Goal: Navigation & Orientation: Find specific page/section

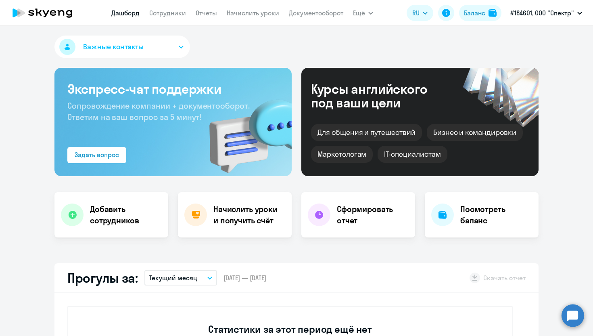
select select "30"
click at [43, 16] on icon at bounding box center [42, 13] width 71 height 20
click at [532, 9] on p "#184601, ООО "Спектр"" at bounding box center [542, 13] width 64 height 10
click at [557, 18] on button "#184601, ООО "Спектр"" at bounding box center [546, 12] width 80 height 19
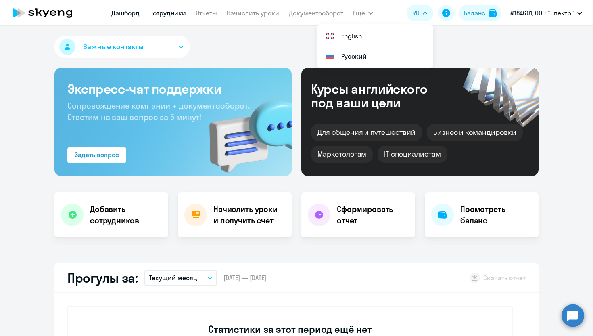
click at [167, 9] on link "Сотрудники" at bounding box center [167, 13] width 37 height 8
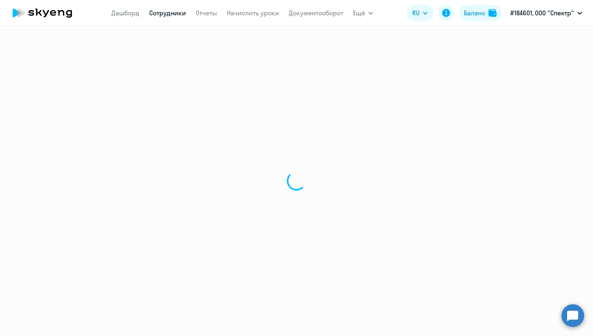
select select "30"
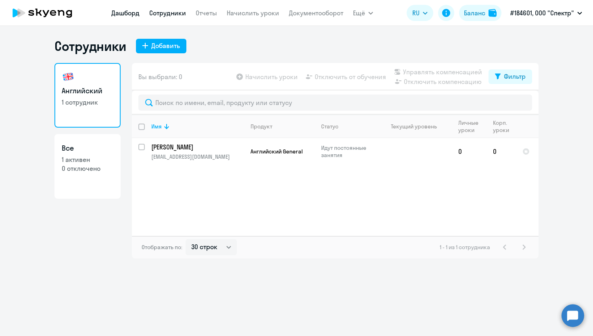
click at [123, 13] on link "Дашборд" at bounding box center [125, 13] width 28 height 8
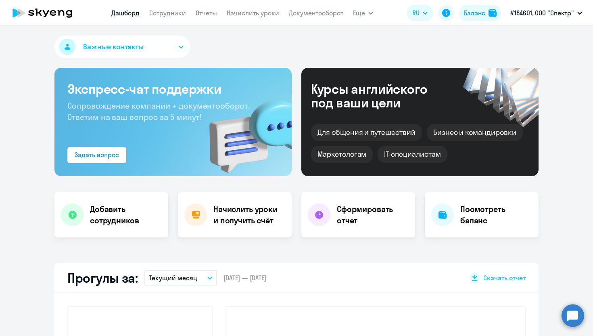
select select "30"
click at [50, 11] on icon at bounding box center [42, 13] width 71 height 20
select select "30"
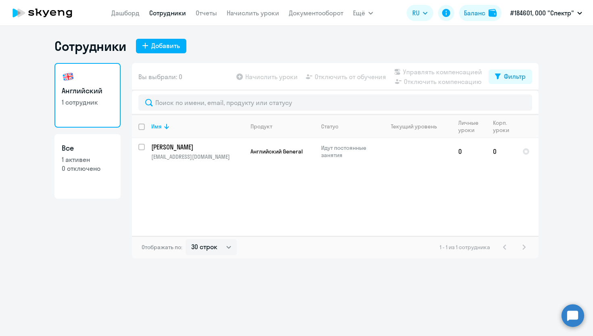
select select "30"
